Goal: Task Accomplishment & Management: Complete application form

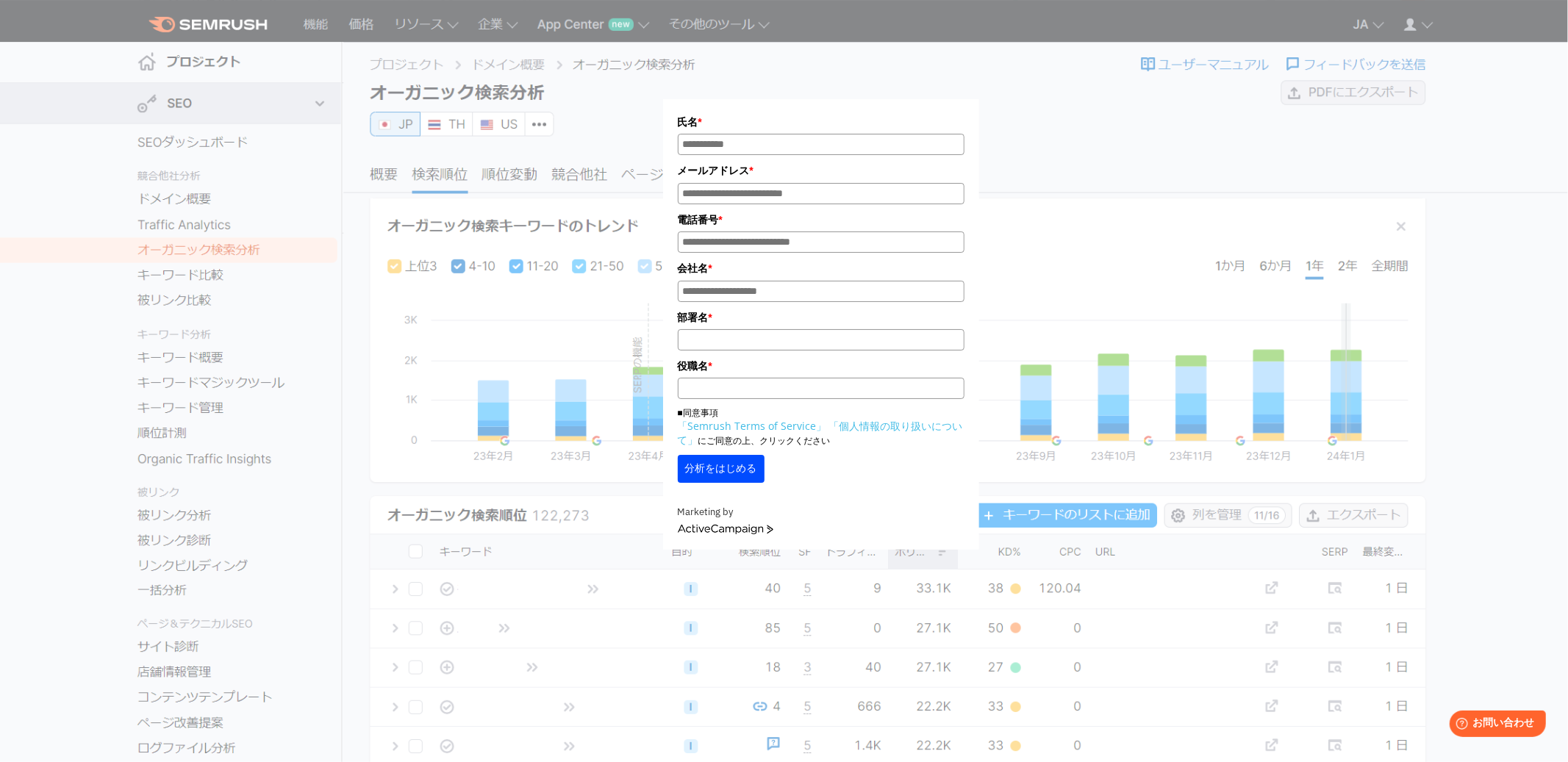
drag, startPoint x: 849, startPoint y: 442, endPoint x: 814, endPoint y: 432, distance: 36.4
click at [814, 432] on p "■同意事項 「Semrush Terms of Service」 「個人情報の取り扱いについて」 にご同意の上、クリックください" at bounding box center [821, 427] width 287 height 41
click at [858, 440] on p "■同意事項 「Semrush Terms of Service」 「個人情報の取り扱いについて」 にご同意の上、クリックください" at bounding box center [821, 427] width 287 height 41
click at [849, 429] on link "「個人情報の取り扱いについて」" at bounding box center [820, 433] width 285 height 28
